Goal: Transaction & Acquisition: Purchase product/service

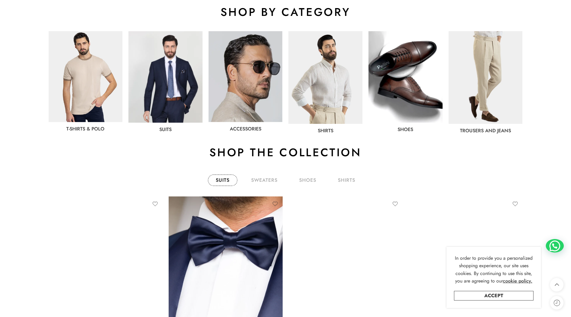
scroll to position [330, 0]
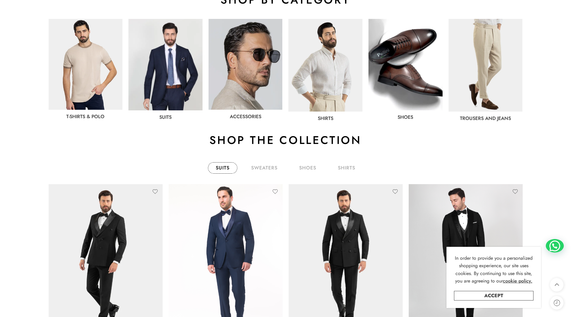
click at [174, 43] on img at bounding box center [165, 64] width 74 height 91
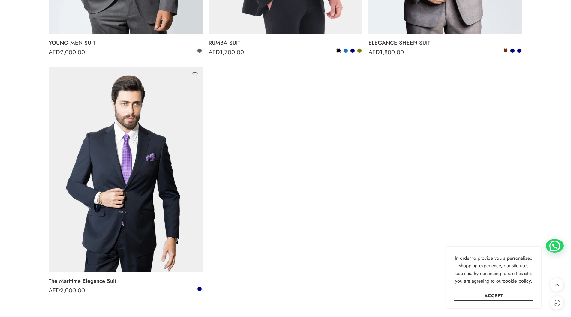
scroll to position [1260, 0]
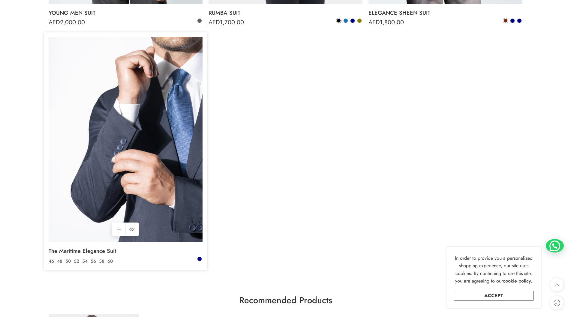
click at [177, 177] on img at bounding box center [126, 139] width 154 height 205
click at [131, 145] on img at bounding box center [126, 139] width 154 height 205
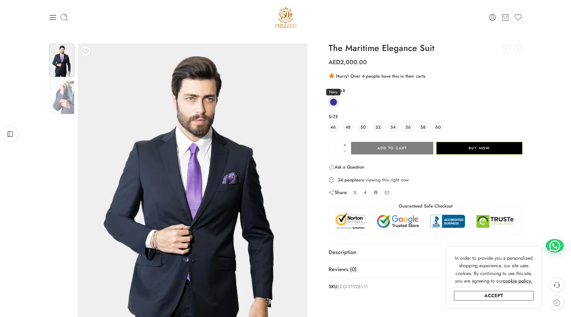
click at [333, 102] on span at bounding box center [333, 101] width 7 height 7
click at [61, 104] on img at bounding box center [61, 97] width 25 height 33
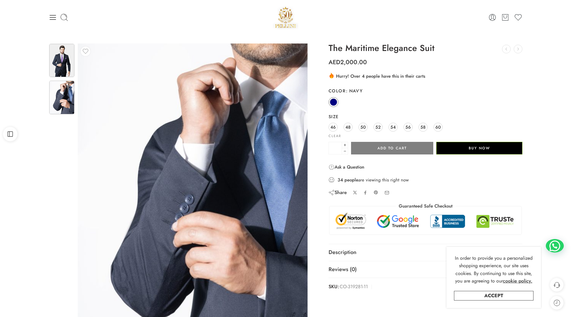
click at [58, 73] on img at bounding box center [61, 60] width 25 height 33
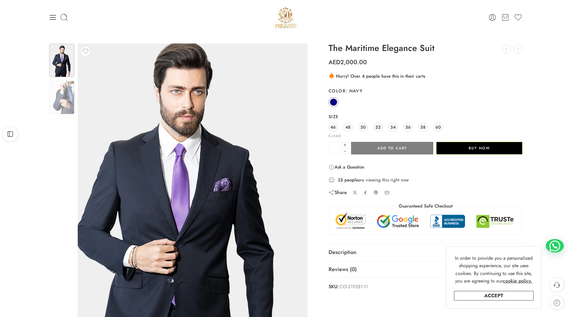
click at [193, 154] on img at bounding box center [178, 206] width 270 height 360
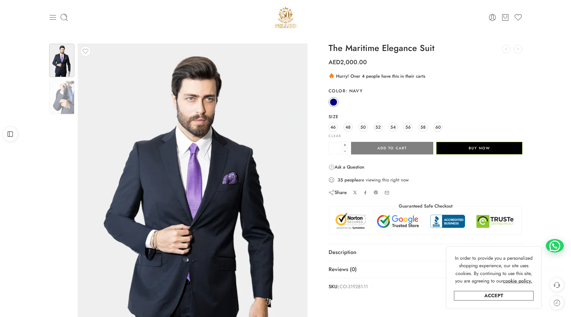
click at [54, 17] on icon at bounding box center [52, 17] width 6 height 5
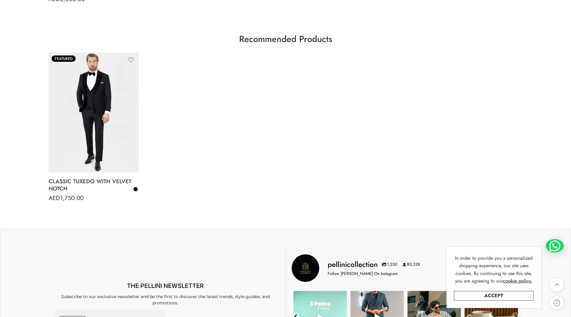
scroll to position [1530, 0]
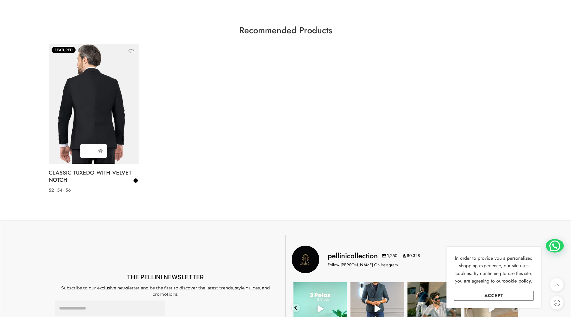
click at [106, 127] on img at bounding box center [94, 104] width 90 height 120
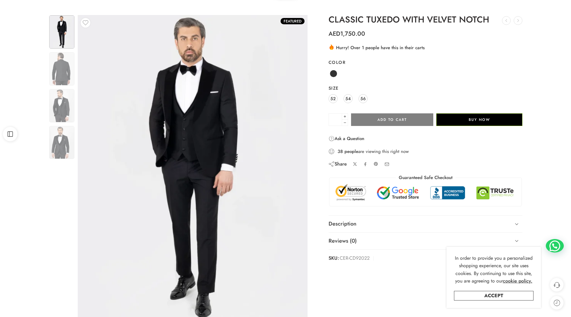
scroll to position [30, 0]
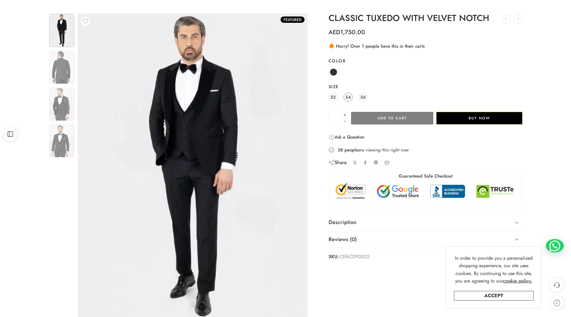
click at [348, 98] on span "54" at bounding box center [347, 97] width 5 height 8
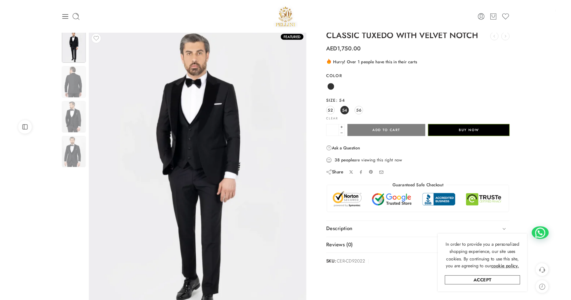
scroll to position [0, 0]
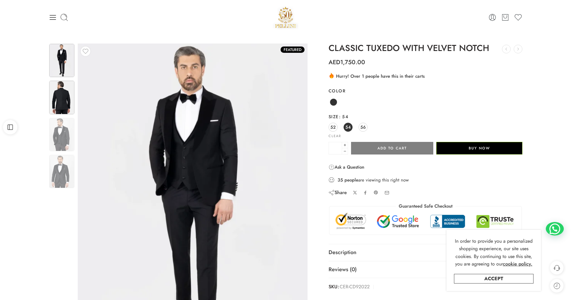
click at [70, 96] on img at bounding box center [61, 97] width 25 height 33
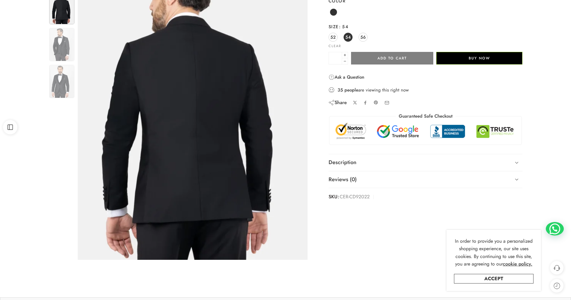
scroll to position [60, 0]
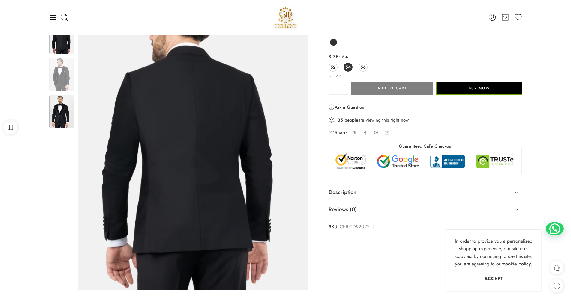
click at [60, 103] on img at bounding box center [61, 111] width 25 height 33
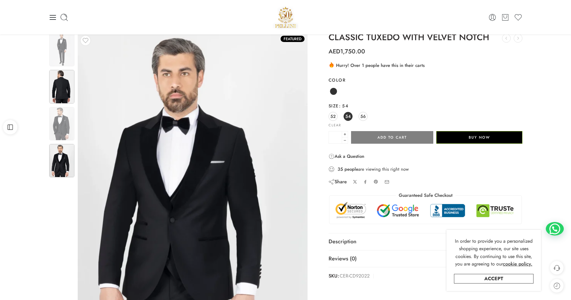
scroll to position [0, 0]
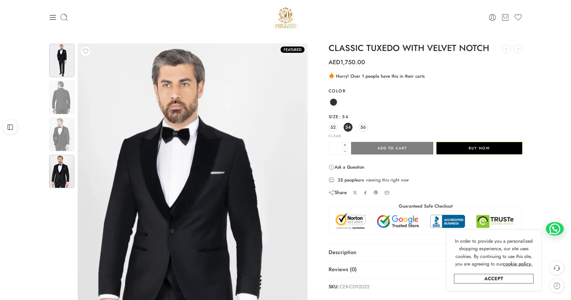
click at [62, 64] on img at bounding box center [61, 60] width 25 height 33
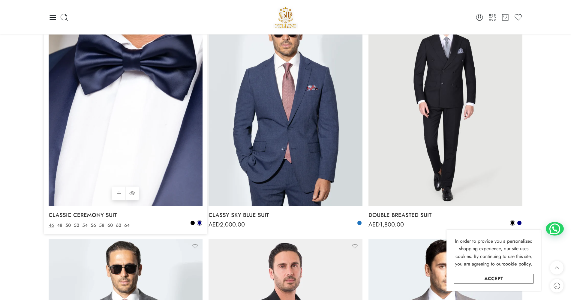
scroll to position [810, 0]
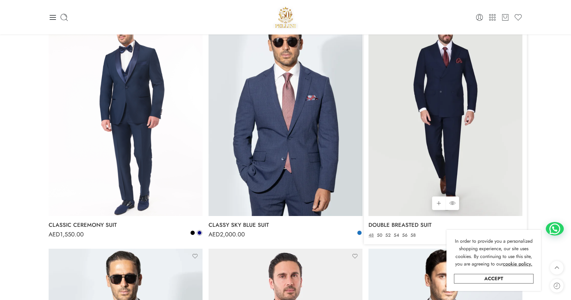
click at [432, 118] on img at bounding box center [445, 112] width 154 height 205
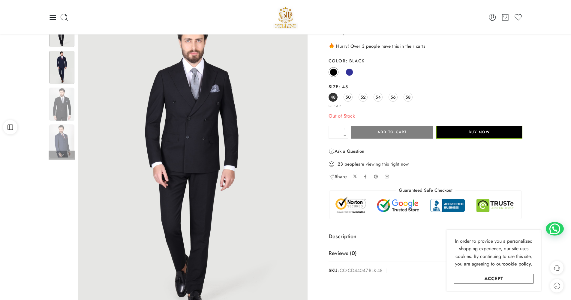
scroll to position [30, 0]
click at [63, 73] on img at bounding box center [61, 67] width 25 height 33
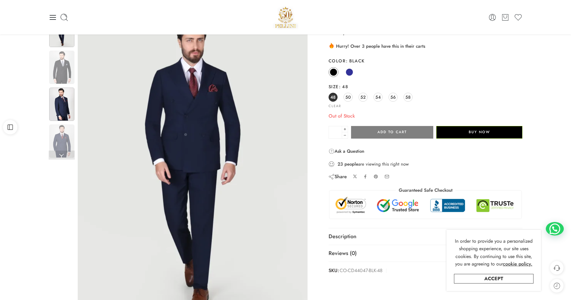
click at [66, 103] on img at bounding box center [61, 104] width 25 height 33
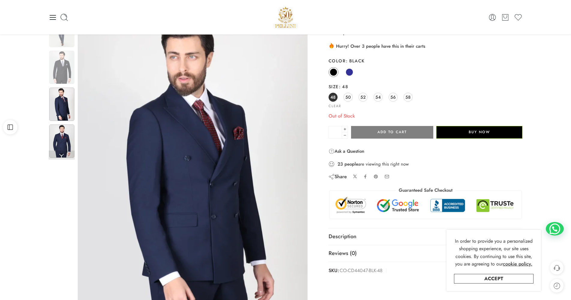
click at [66, 132] on img at bounding box center [61, 140] width 25 height 33
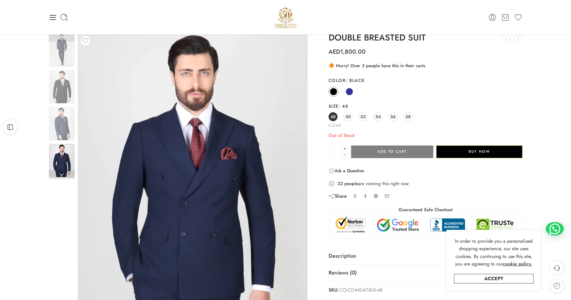
scroll to position [0, 0]
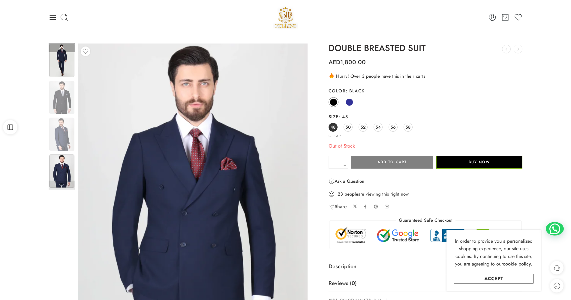
click at [66, 72] on img at bounding box center [61, 60] width 25 height 33
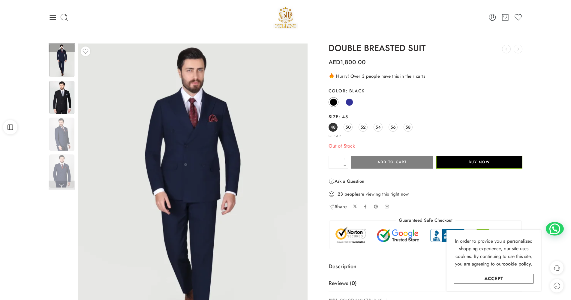
click at [54, 93] on img at bounding box center [61, 97] width 25 height 33
